Goal: Find specific page/section: Find specific page/section

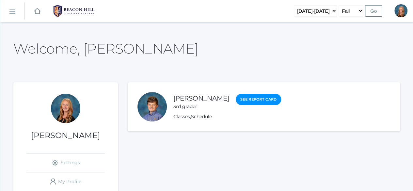
click at [16, 15] on link "icons/ui/navigation/hamburger Created with Sketch." at bounding box center [12, 11] width 24 height 18
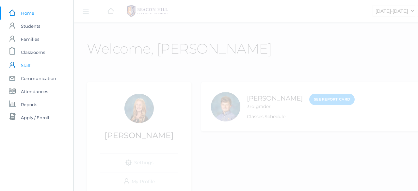
click at [25, 66] on span "Staff" at bounding box center [25, 65] width 9 height 13
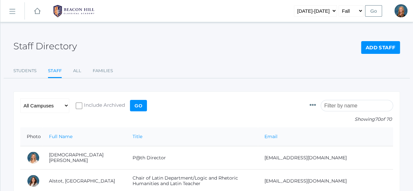
click at [350, 108] on input "search" at bounding box center [357, 105] width 73 height 11
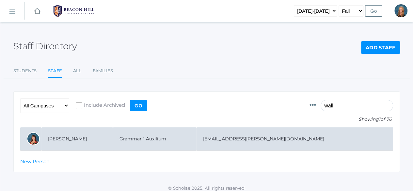
type input "wall"
click at [93, 142] on td "[PERSON_NAME]" at bounding box center [78, 138] width 72 height 23
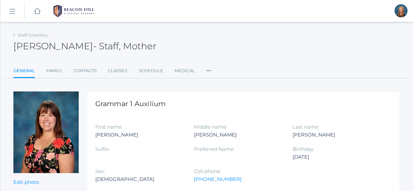
scroll to position [53, 0]
